Goal: Communication & Community: Answer question/provide support

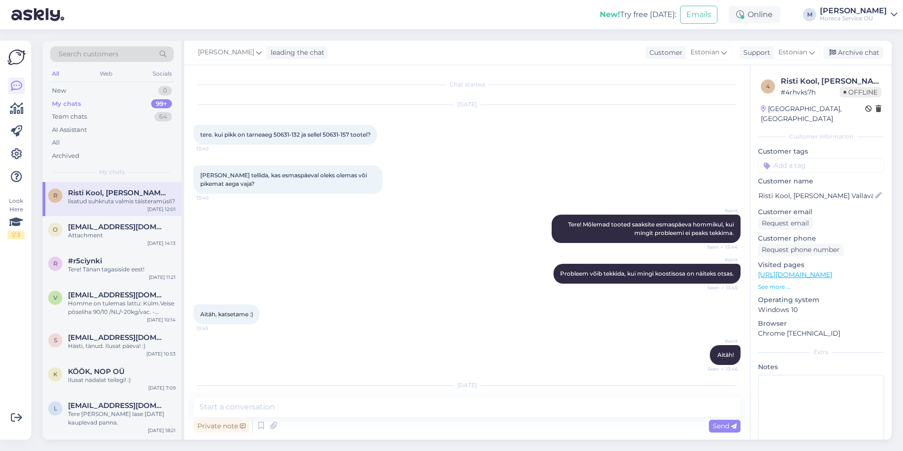
scroll to position [1394, 0]
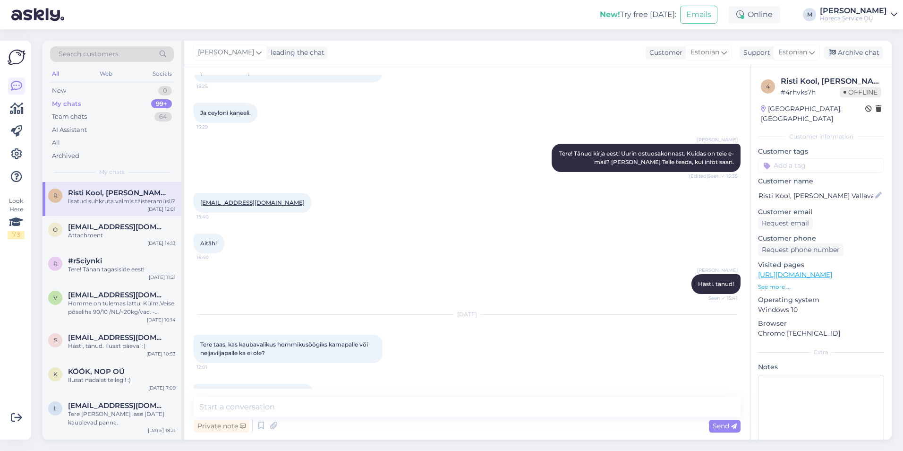
drag, startPoint x: 305, startPoint y: 368, endPoint x: 199, endPoint y: 368, distance: 106.3
click at [199, 384] on div "lisatud suhkruta valmis täisteramüsli? 12:01" at bounding box center [254, 394] width 120 height 20
copy span "lisatud suhkruta valmis täisteramüsli"
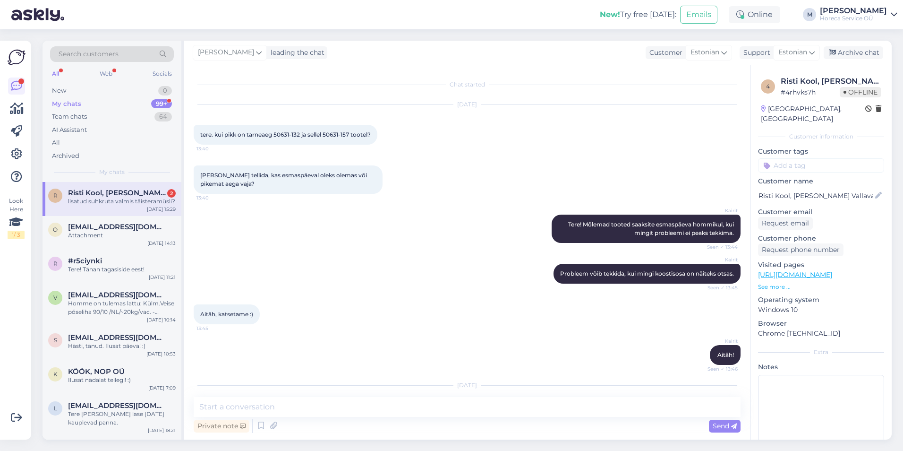
scroll to position [1394, 0]
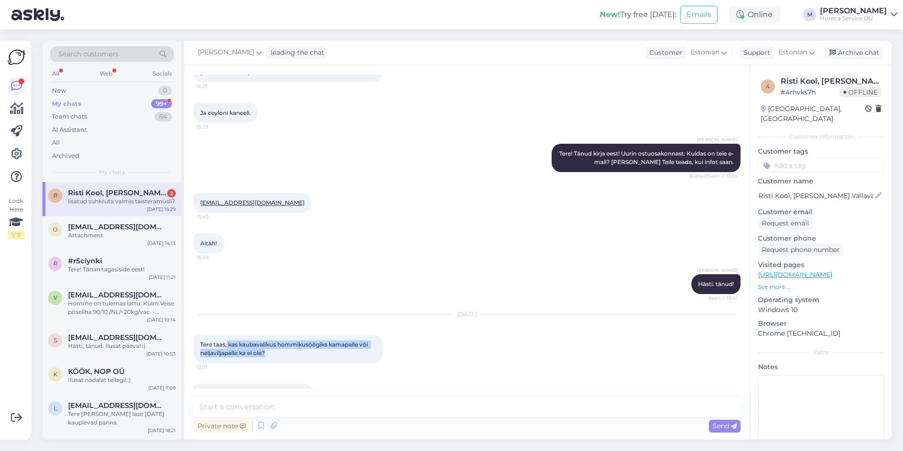
drag, startPoint x: 228, startPoint y: 318, endPoint x: 266, endPoint y: 331, distance: 40.5
click at [266, 334] on div "Tere taas, kas kaubavalikus hommikusöögiks kamapalle või neljaviljapalle ka ei …" at bounding box center [288, 348] width 189 height 28
copy span "kas kaubavalikus hommikusöögiks kamapalle või neljaviljapalle ka ei ole?"
click at [305, 310] on div "[DATE]" at bounding box center [467, 314] width 547 height 9
click at [242, 406] on textarea at bounding box center [467, 407] width 547 height 20
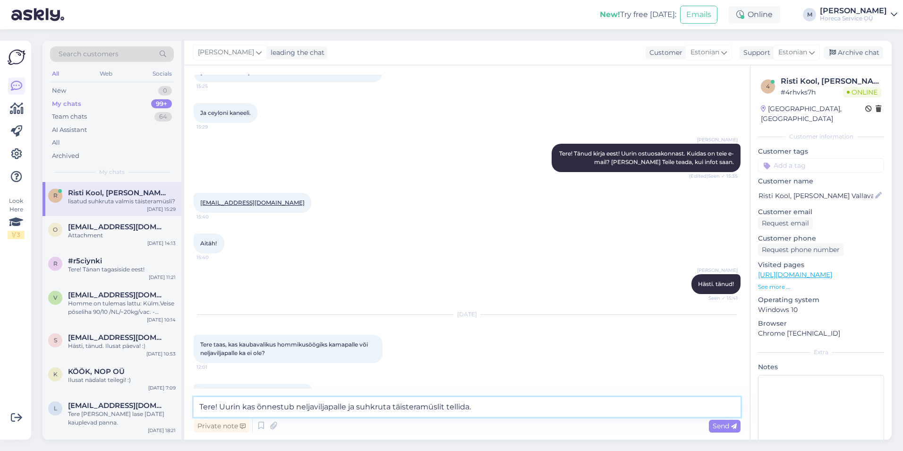
scroll to position [1404, 0]
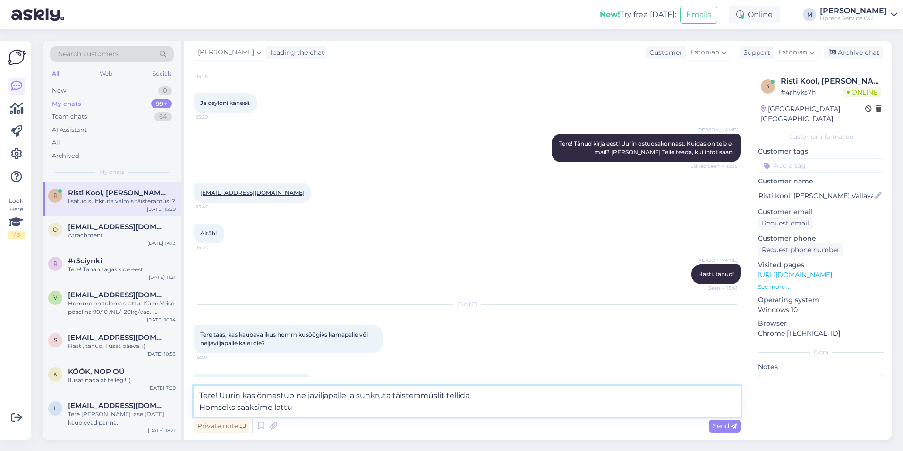
paste textarea "Kamapallid 150g Balsnack"
click at [508, 395] on textarea "Tere! Uurin kas õnnestub neljaviljapalle ja suhkruta täisteramüslit tellida. Ho…" at bounding box center [467, 400] width 547 height 31
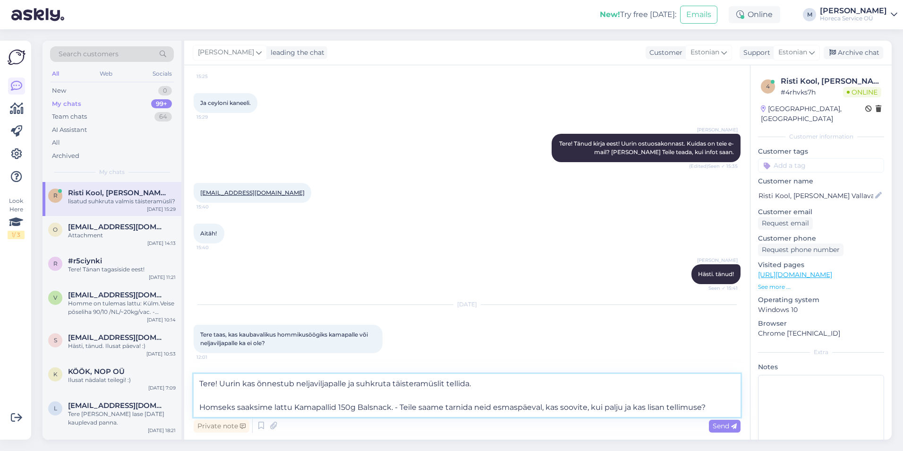
click at [489, 402] on textarea "Tere! Uurin kas õnnestub neljaviljapalle ja suhkruta täisteramüslit tellida. Ho…" at bounding box center [467, 395] width 547 height 43
click at [551, 404] on textarea "Tere! Uurin kas õnnestub neljaviljapalle ja suhkruta täisteramüslit tellida. Ho…" at bounding box center [467, 395] width 547 height 43
click at [593, 406] on textarea "Tere! Uurin kas õnnestub neljaviljapalle ja suhkruta täisteramüslit tellida. Ho…" at bounding box center [467, 395] width 547 height 43
type textarea "Tere! Uurin kas õnnestub neljaviljapalle ja suhkruta täisteramüslit tellida. Ho…"
click at [724, 427] on span "Send" at bounding box center [725, 425] width 24 height 9
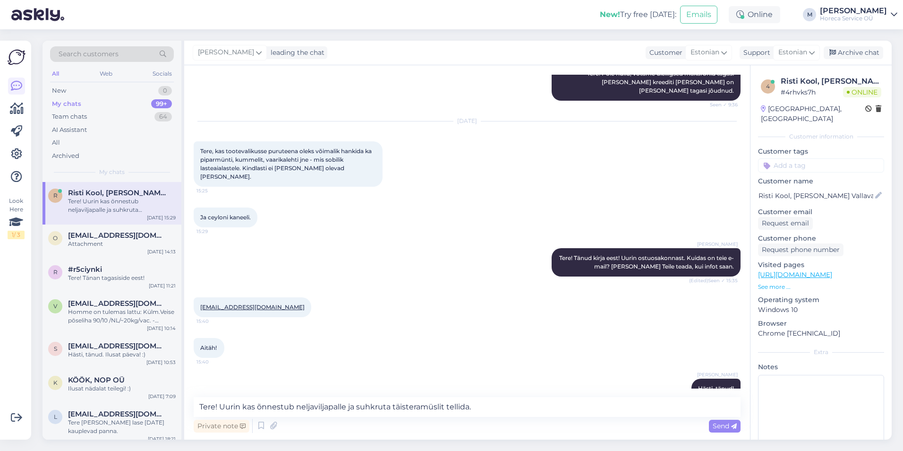
scroll to position [1288, 0]
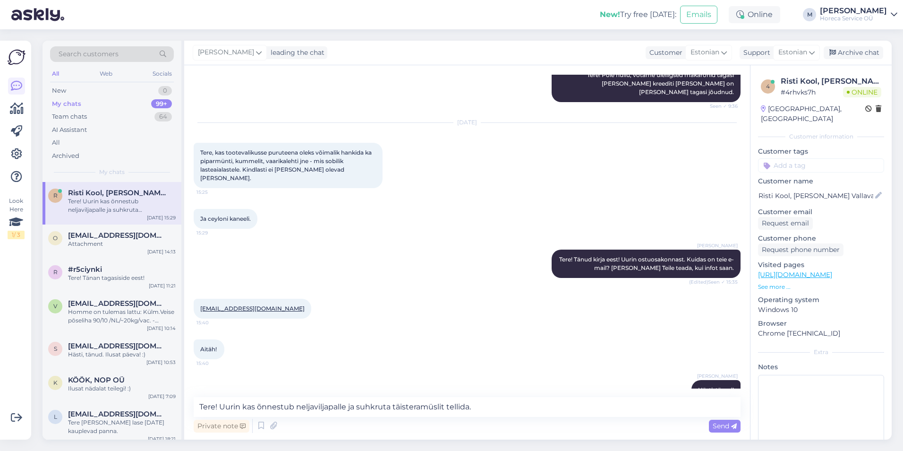
click at [111, 192] on span "Risti Kool, [PERSON_NAME] Vallavalitsus" at bounding box center [117, 192] width 98 height 9
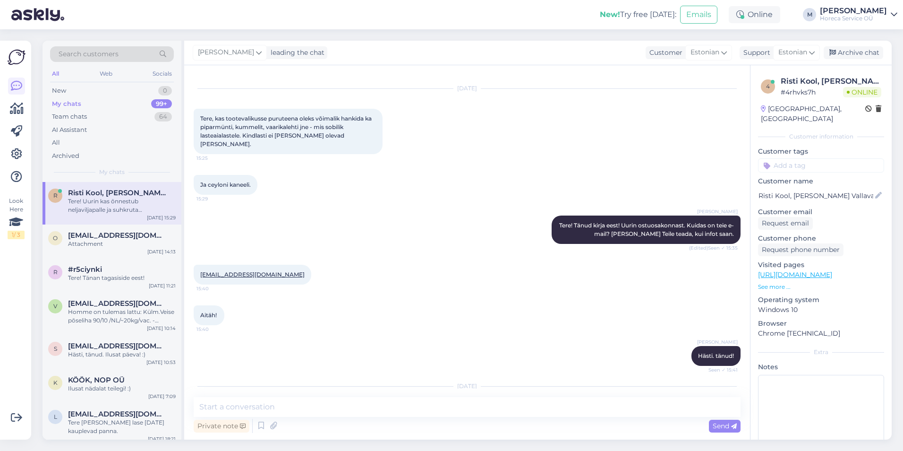
scroll to position [1477, 0]
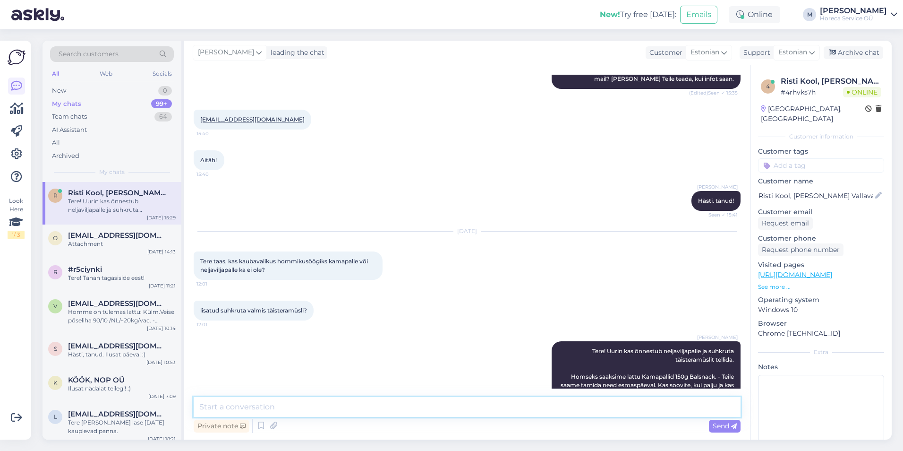
click at [289, 411] on textarea at bounding box center [467, 407] width 547 height 20
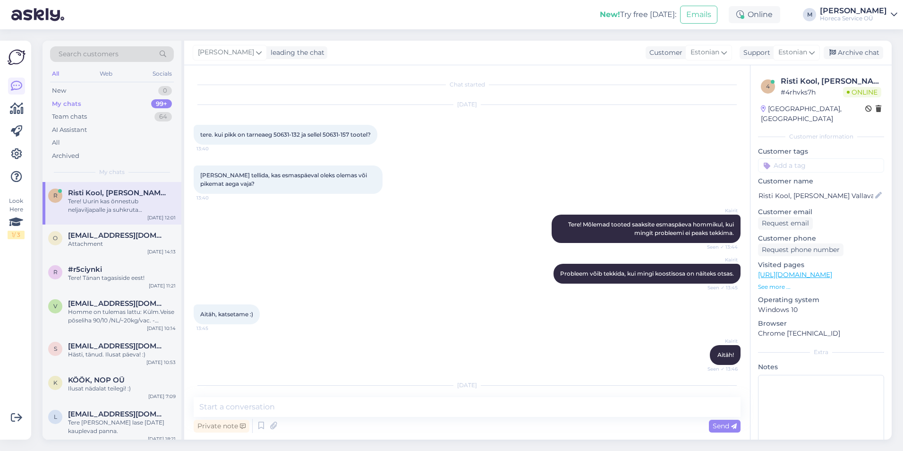
scroll to position [1477, 0]
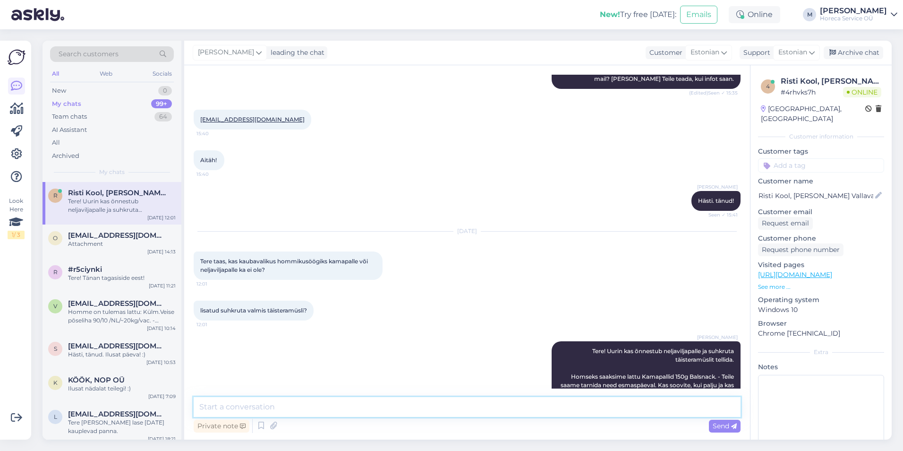
click at [324, 409] on textarea at bounding box center [467, 407] width 547 height 20
paste textarea "Kamapallid 150g Balsnack"
click at [204, 406] on textarea "tänud telefonivestluse eest! Saadan kinnituse, et esmaspäevaks sai lisatud 8pk …" at bounding box center [467, 407] width 547 height 20
click at [308, 409] on textarea "Tänud telefonivestluse eest! Saadan kinnituse, et esmaspäevaks sai lisatud 8pk …" at bounding box center [467, 407] width 547 height 20
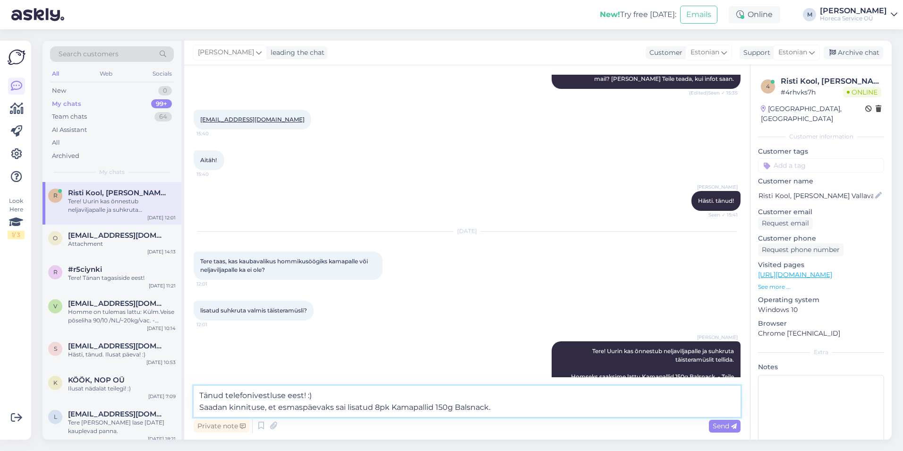
click at [493, 406] on textarea "Tänud telefonivestluse eest! :) Saadan kinnituse, et esmaspäevaks sai lisatud 8…" at bounding box center [467, 400] width 547 height 31
type textarea "Tänud telefonivestluse eest! :) Saadan kinnituse, et esmaspäevaks sai lisatud 8…"
click at [734, 426] on icon at bounding box center [734, 426] width 6 height 6
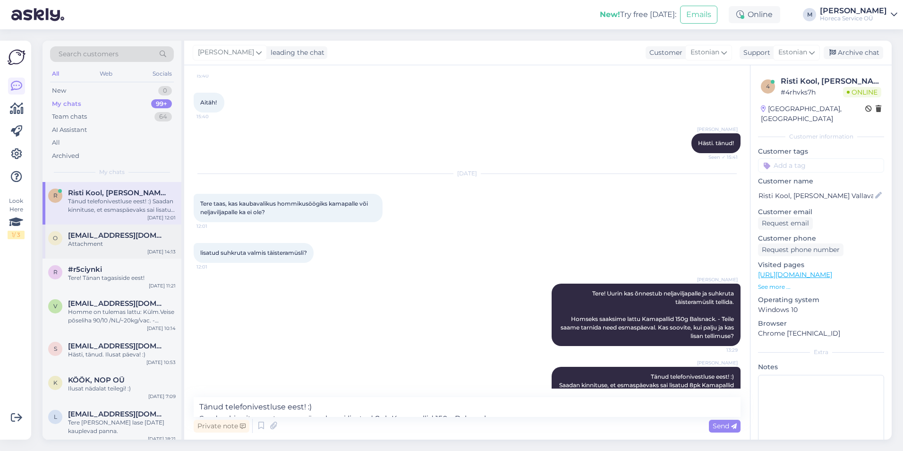
click at [106, 225] on div "o ouslkrd@gmail.com Attachment Sep 3 14:13" at bounding box center [112, 241] width 139 height 34
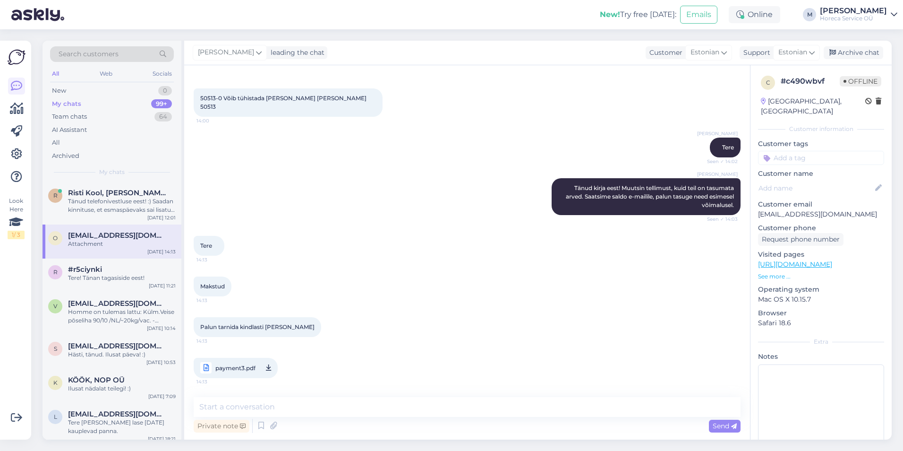
scroll to position [150, 0]
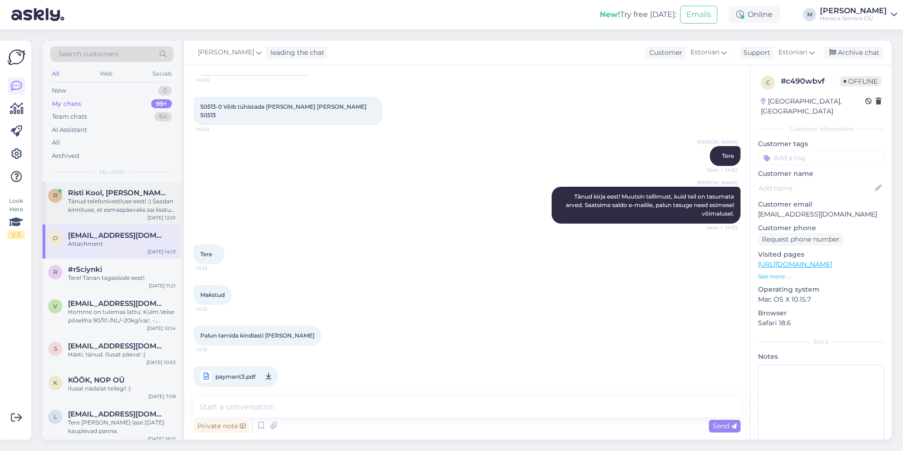
click at [119, 195] on span "Risti Kool, [PERSON_NAME] Vallavalitsus" at bounding box center [117, 192] width 98 height 9
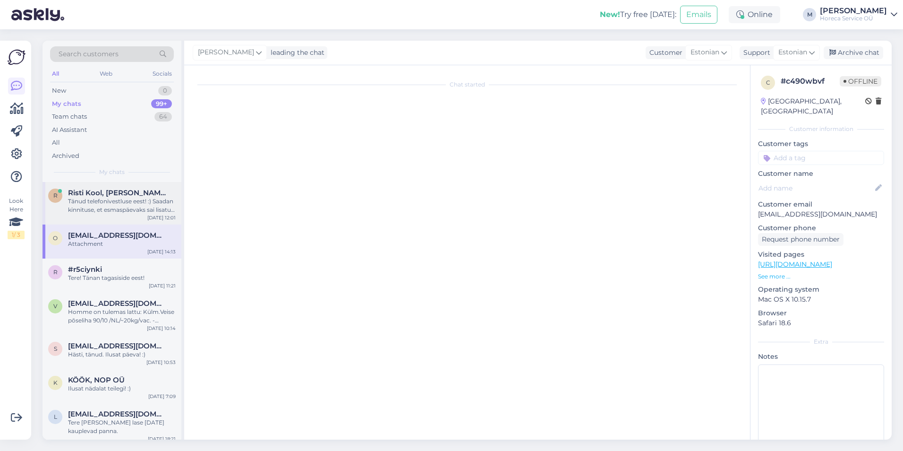
scroll to position [1535, 0]
